Goal: Task Accomplishment & Management: Manage account settings

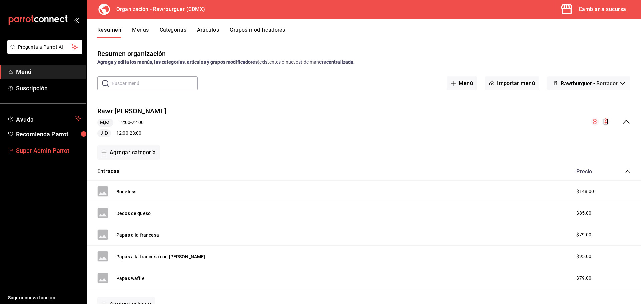
click at [29, 152] on span "Super Admin Parrot" at bounding box center [48, 150] width 65 height 9
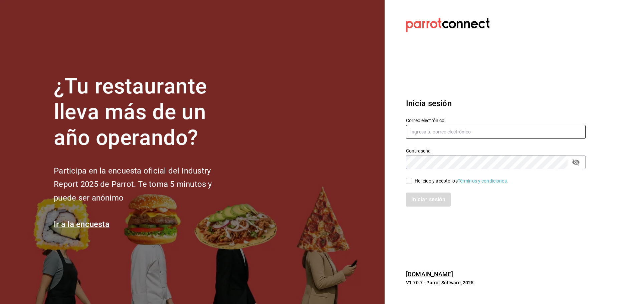
click at [432, 135] on input "text" at bounding box center [496, 132] width 180 height 14
paste input "[EMAIL_ADDRESS][DOMAIN_NAME]"
type input "[EMAIL_ADDRESS][DOMAIN_NAME]"
click at [416, 183] on div "He leído y acepto los Términos y condiciones." at bounding box center [460, 181] width 93 height 7
click at [412, 183] on input "He leído y acepto los Términos y condiciones." at bounding box center [409, 181] width 6 height 6
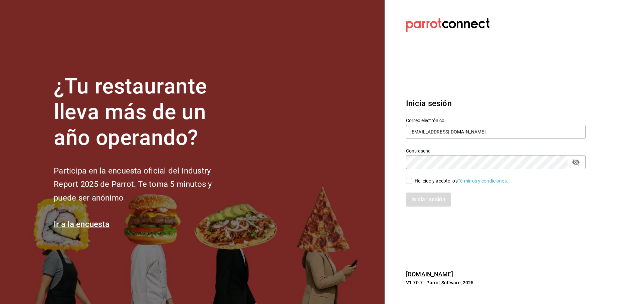
checkbox input "true"
click at [423, 198] on button "Iniciar sesión" at bounding box center [428, 200] width 45 height 14
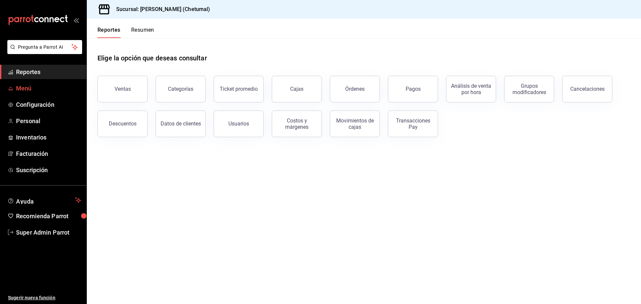
click at [33, 86] on span "Menú" at bounding box center [48, 88] width 65 height 9
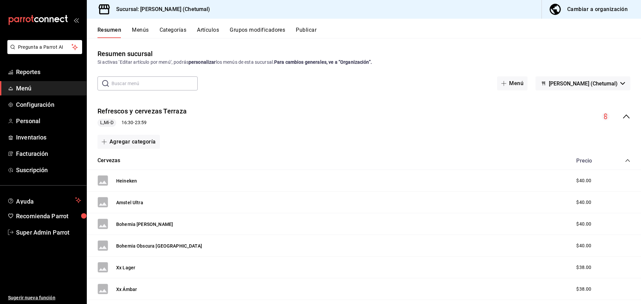
click at [209, 30] on button "Artículos" at bounding box center [208, 32] width 22 height 11
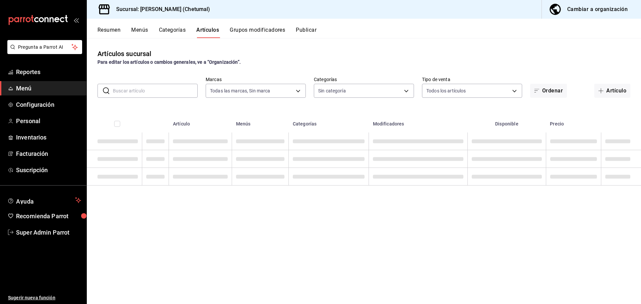
type input "1e1dcecb-146a-4c38-a37f-07a66fe23c0d"
type input "afeef8b8-472a-4080-9df8-2e42184c4c11,f98108bb-a2b2-4d05-9419-5e1f5dc0d9f4,7f33e…"
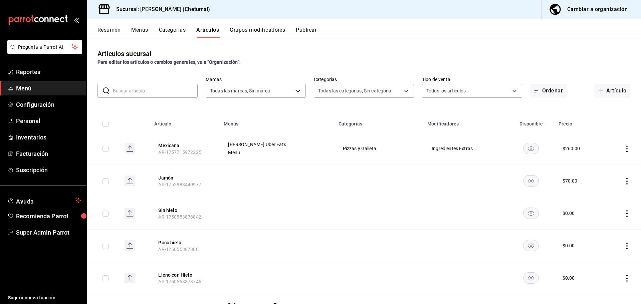
click at [152, 94] on input "text" at bounding box center [155, 90] width 85 height 13
click at [246, 200] on td at bounding box center [277, 213] width 114 height 32
click at [168, 144] on button "Mexicana" at bounding box center [184, 145] width 53 height 7
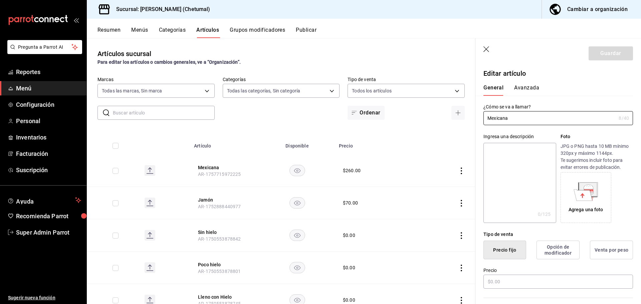
type input "$260.00"
click at [489, 47] on icon "button" at bounding box center [486, 49] width 7 height 7
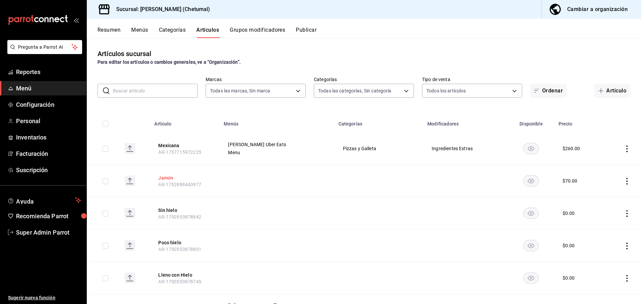
click at [161, 175] on button "Jamón" at bounding box center [184, 178] width 53 height 7
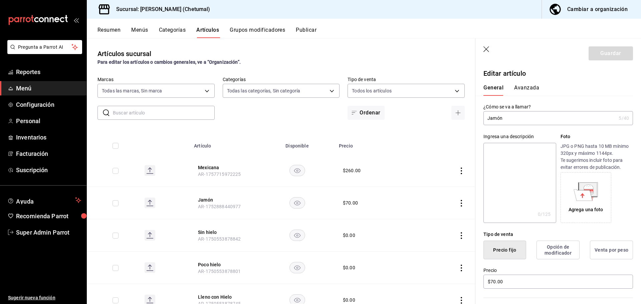
click at [487, 48] on icon "button" at bounding box center [486, 49] width 6 height 6
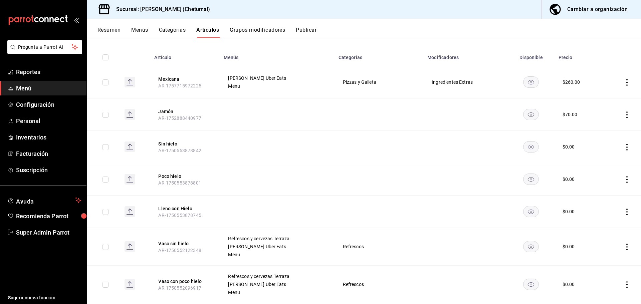
scroll to position [67, 0]
click at [166, 142] on button "Sin hielo" at bounding box center [184, 143] width 53 height 7
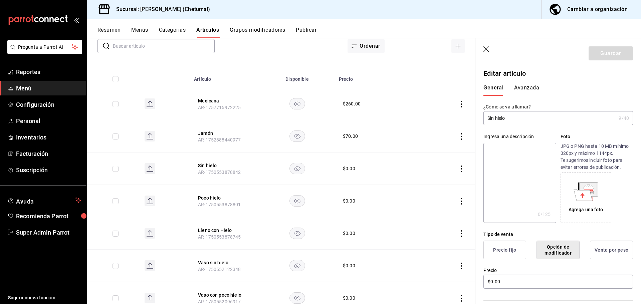
click at [488, 46] on header "Guardar" at bounding box center [558, 51] width 166 height 27
click at [207, 196] on button "Poco hielo" at bounding box center [224, 198] width 53 height 7
type input "$0.00"
click at [486, 48] on icon "button" at bounding box center [486, 49] width 7 height 7
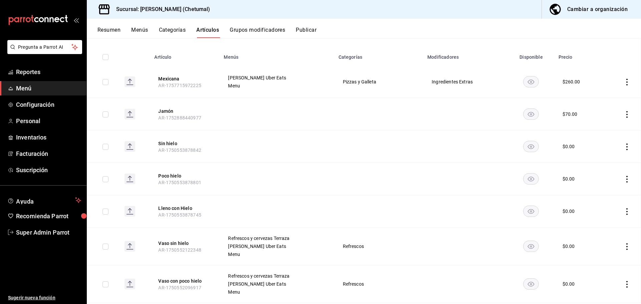
scroll to position [45, 0]
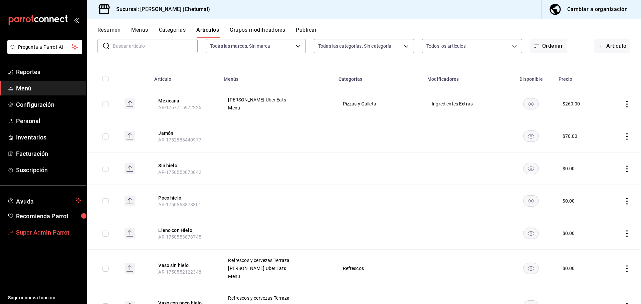
click at [34, 232] on span "Super Admin Parrot" at bounding box center [48, 232] width 65 height 9
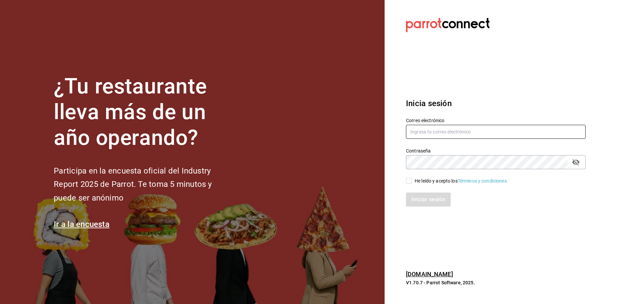
click at [417, 133] on input "text" at bounding box center [496, 132] width 180 height 14
paste input "ciaobella@chetumal.com"
type input "ciaobella@chetumal.com"
click at [413, 183] on span "He leído y acepto los Términos y condiciones." at bounding box center [460, 181] width 96 height 7
click at [412, 183] on input "He leído y acepto los Términos y condiciones." at bounding box center [409, 181] width 6 height 6
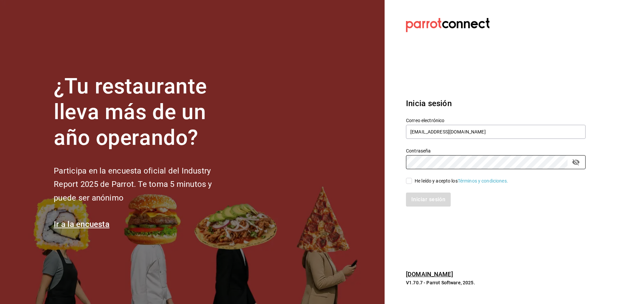
checkbox input "true"
click at [417, 197] on button "Iniciar sesión" at bounding box center [428, 200] width 45 height 14
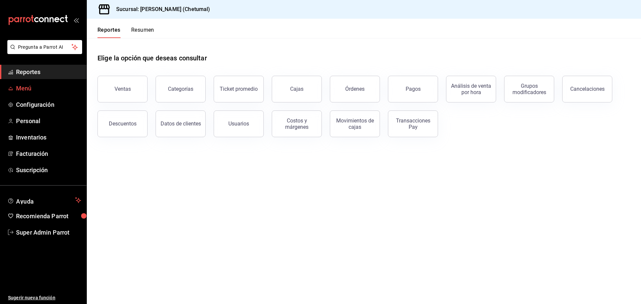
click at [37, 81] on link "Menú" at bounding box center [43, 88] width 86 height 14
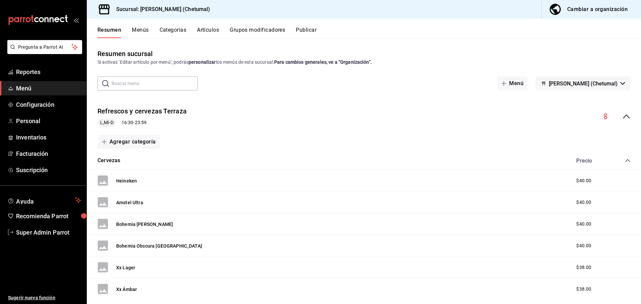
click at [211, 29] on button "Artículos" at bounding box center [208, 32] width 22 height 11
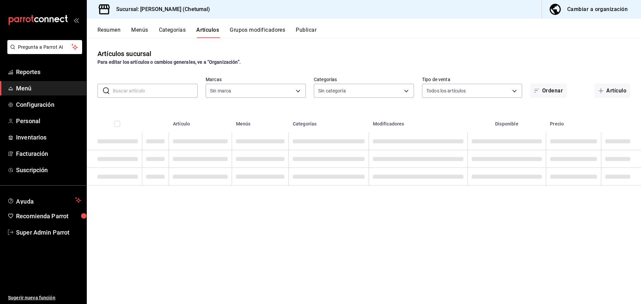
type input "1e1dcecb-146a-4c38-a37f-07a66fe23c0d"
type input "afeef8b8-472a-4080-9df8-2e42184c4c11,f98108bb-a2b2-4d05-9419-5e1f5dc0d9f4,7f33e…"
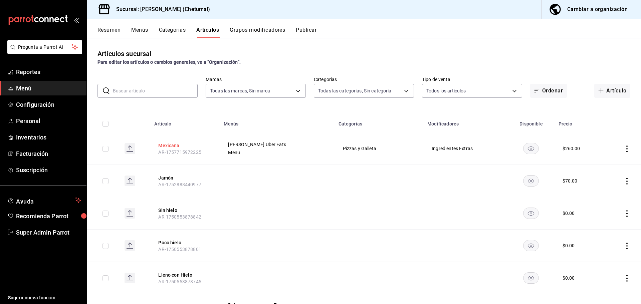
click at [169, 145] on button "Mexicana" at bounding box center [184, 145] width 53 height 7
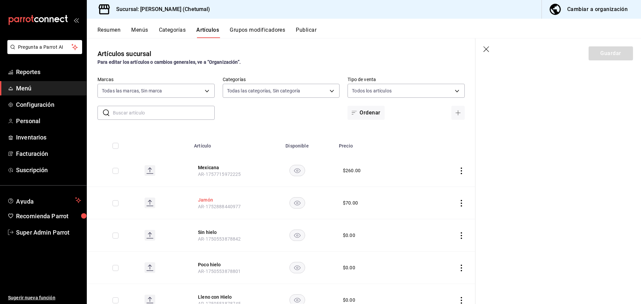
click at [204, 200] on button "Jamón" at bounding box center [224, 200] width 53 height 7
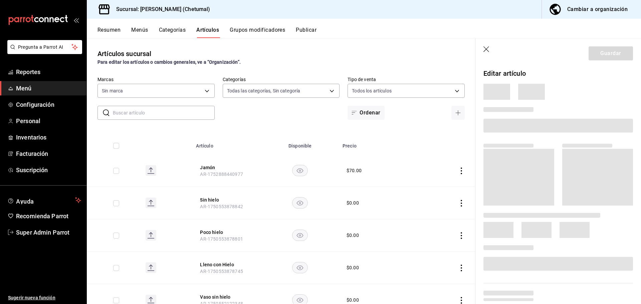
type input "afeef8b8-472a-4080-9df8-2e42184c4c11,f98108bb-a2b2-4d05-9419-5e1f5dc0d9f4,7f33e…"
type input "1e1dcecb-146a-4c38-a37f-07a66fe23c0d"
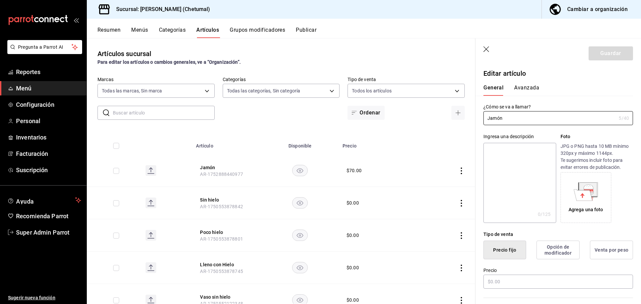
type input "$70.00"
click at [488, 46] on header "Guardar" at bounding box center [558, 51] width 166 height 27
click at [486, 51] on icon "button" at bounding box center [486, 49] width 7 height 7
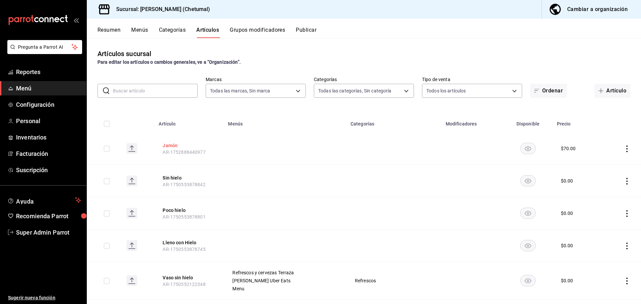
click at [167, 142] on button "Jamón" at bounding box center [189, 145] width 53 height 7
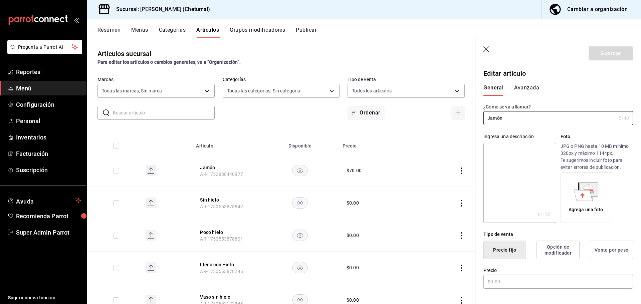
type input "$70.00"
click at [41, 230] on span "Super Admin Parrot" at bounding box center [48, 232] width 65 height 9
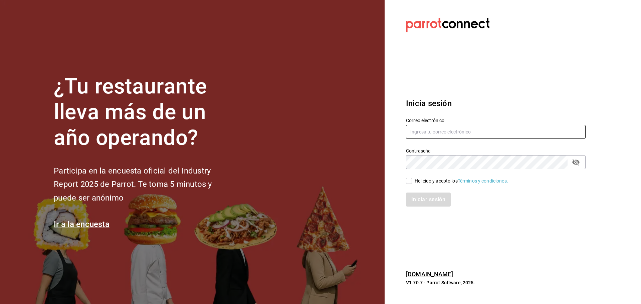
click at [434, 127] on input "text" at bounding box center [496, 132] width 180 height 14
paste input "rawrburger@cdmx.com"
type input "rawrburger@cdmx.com"
click at [411, 180] on input "He leído y acepto los Términos y condiciones." at bounding box center [409, 181] width 6 height 6
checkbox input "true"
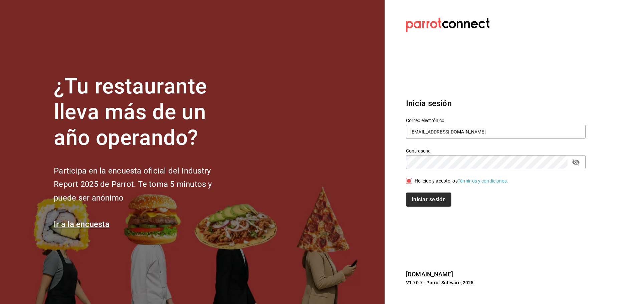
click at [418, 198] on button "Iniciar sesión" at bounding box center [428, 200] width 45 height 14
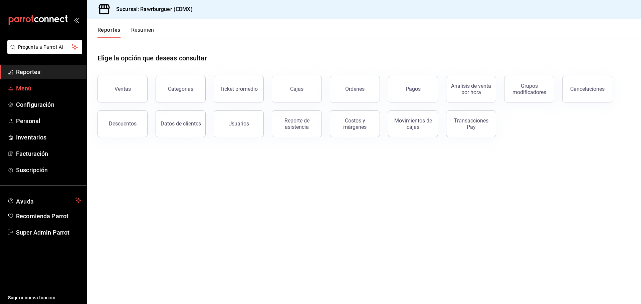
click at [40, 84] on span "Menú" at bounding box center [48, 88] width 65 height 9
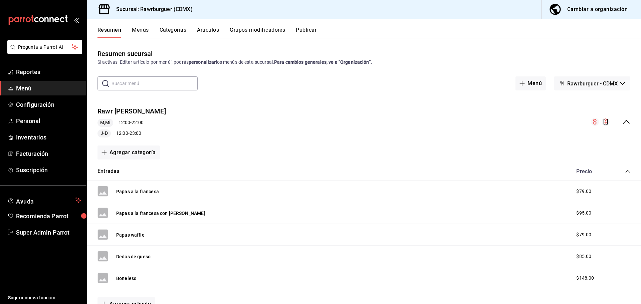
click at [575, 8] on div "Cambiar a organización" at bounding box center [597, 9] width 60 height 9
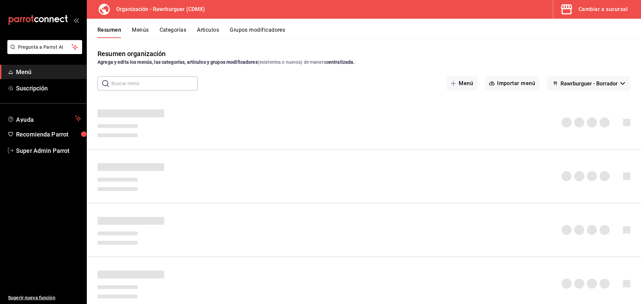
click at [253, 31] on button "Grupos modificadores" at bounding box center [257, 32] width 55 height 11
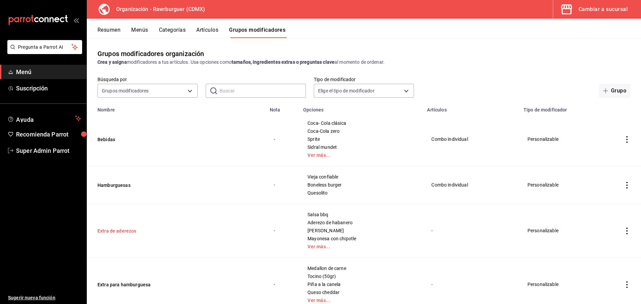
click at [114, 230] on button "Extra de aderezos" at bounding box center [137, 231] width 80 height 7
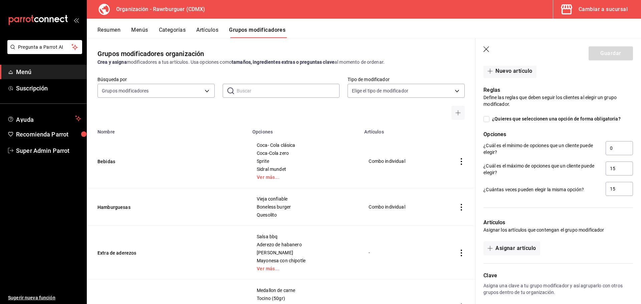
scroll to position [602, 0]
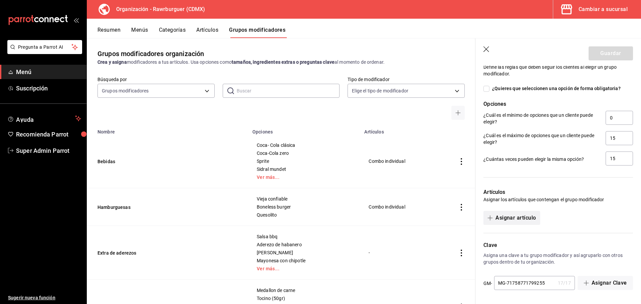
click at [519, 216] on button "Asignar artículo" at bounding box center [511, 218] width 56 height 14
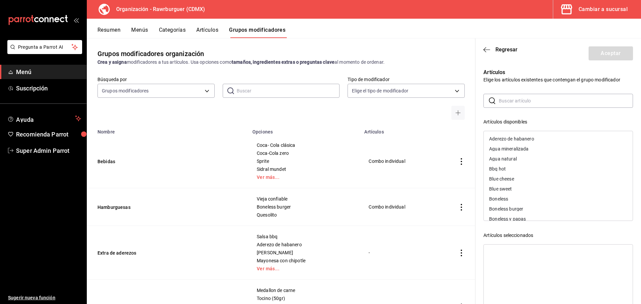
click at [515, 102] on input "text" at bounding box center [566, 100] width 134 height 13
type input "combo"
click at [517, 139] on div "Combo individual" at bounding box center [507, 138] width 36 height 5
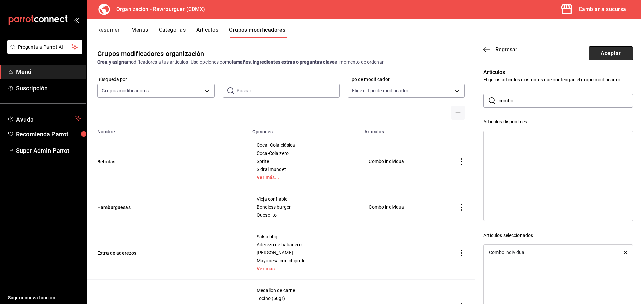
click at [603, 51] on button "Aceptar" at bounding box center [610, 53] width 44 height 14
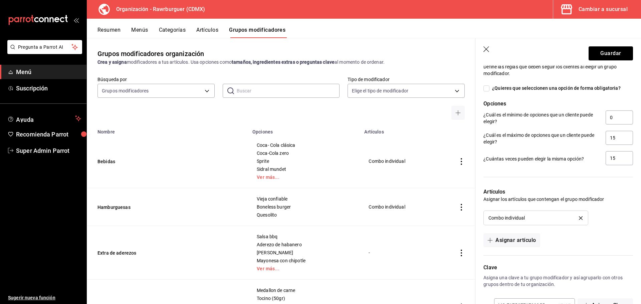
click at [579, 219] on icon "delete" at bounding box center [581, 218] width 4 height 4
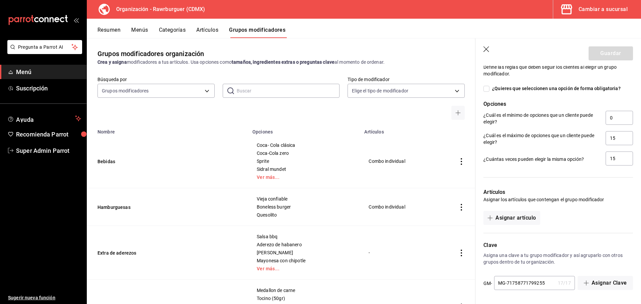
click at [485, 46] on header "Guardar" at bounding box center [558, 51] width 166 height 27
click at [486, 49] on icon "button" at bounding box center [486, 49] width 7 height 7
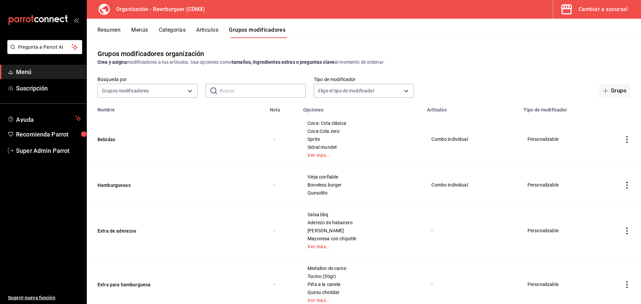
click at [594, 9] on div "Cambiar a sucursal" at bounding box center [602, 9] width 49 height 9
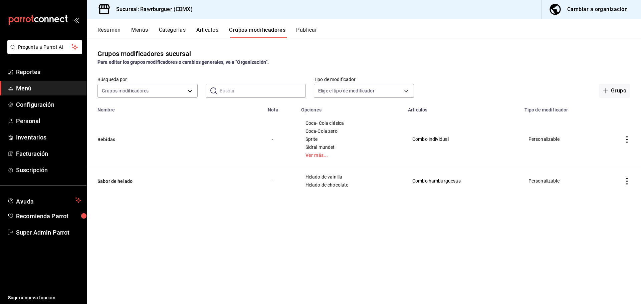
click at [589, 9] on div "Cambiar a organización" at bounding box center [597, 9] width 60 height 9
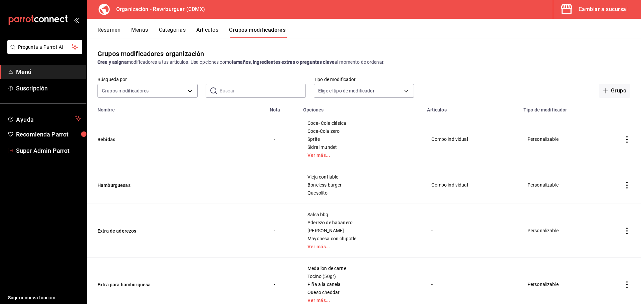
click at [39, 151] on span "Super Admin Parrot" at bounding box center [48, 150] width 65 height 9
